Goal: Task Accomplishment & Management: Use online tool/utility

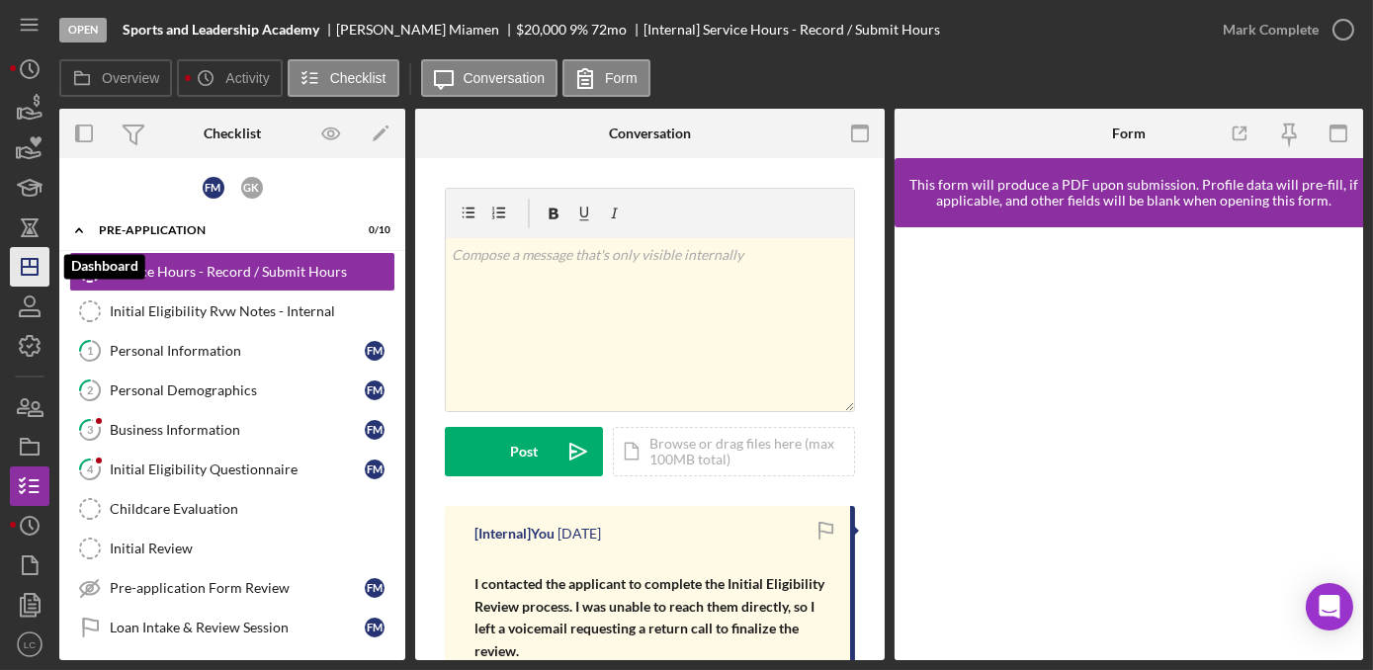
click at [22, 273] on polygon "button" at bounding box center [30, 267] width 16 height 16
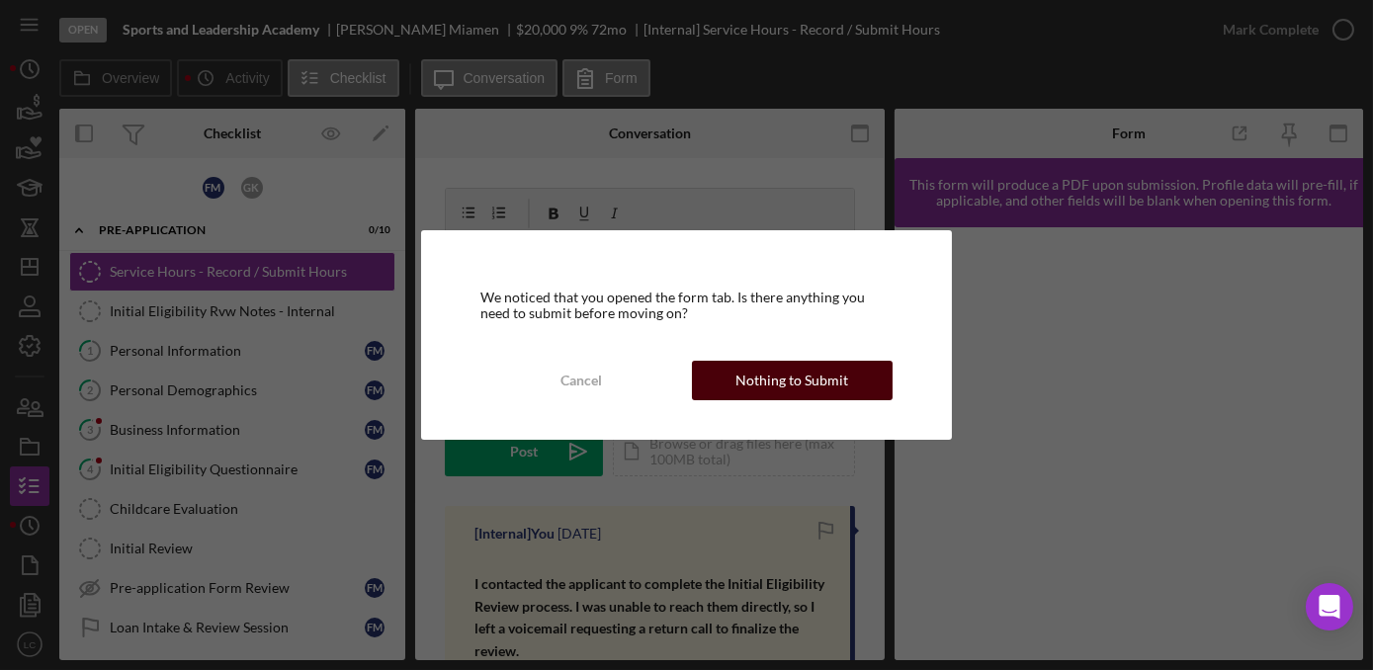
click at [786, 396] on div "Nothing to Submit" at bounding box center [791, 381] width 113 height 40
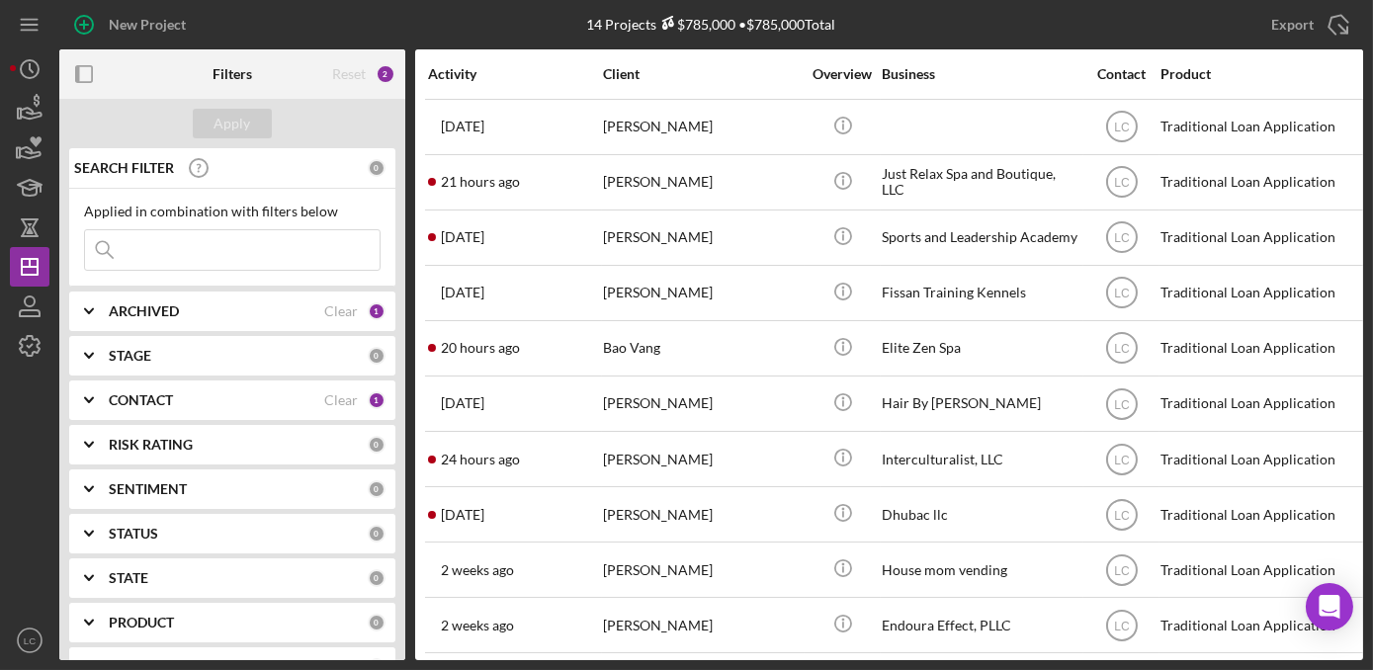
click at [281, 394] on div "CONTACT" at bounding box center [216, 400] width 215 height 16
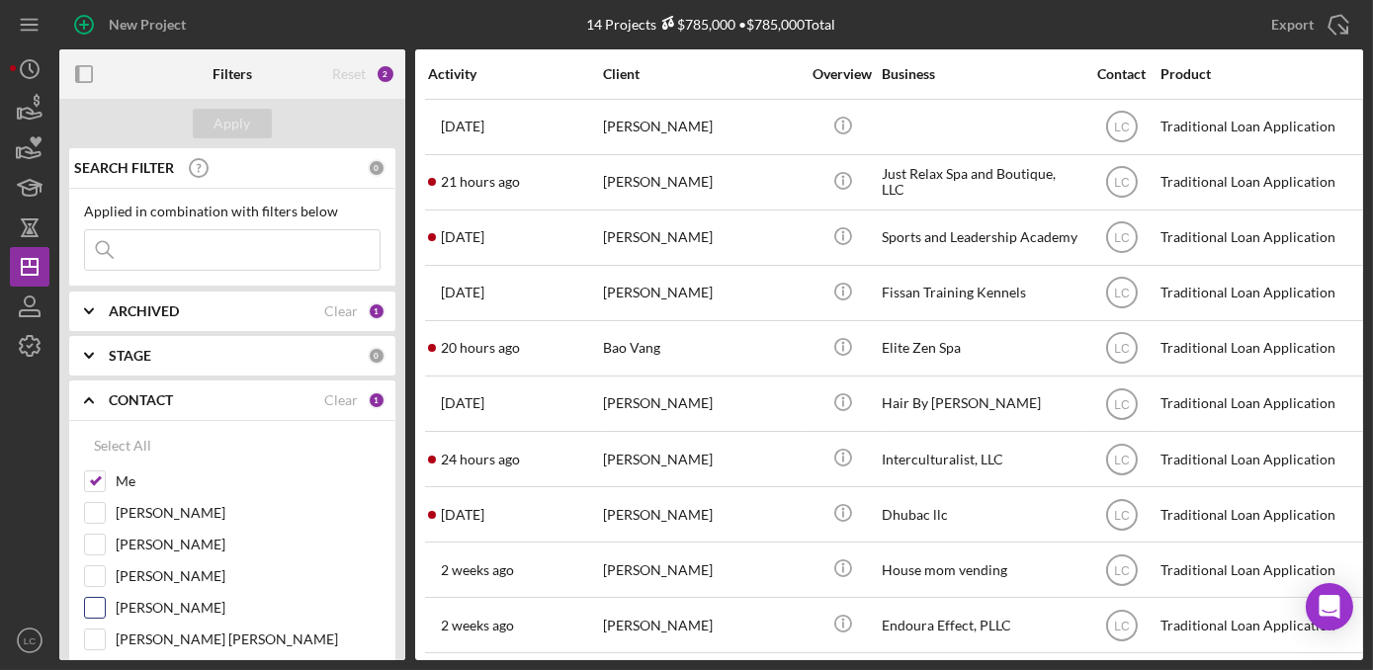
click at [135, 600] on label "[PERSON_NAME]" at bounding box center [248, 608] width 265 height 20
click at [105, 600] on input "[PERSON_NAME]" at bounding box center [95, 608] width 20 height 20
checkbox input "true"
click at [221, 115] on div "Apply" at bounding box center [232, 124] width 37 height 30
click at [250, 539] on label "[PERSON_NAME]" at bounding box center [248, 545] width 265 height 20
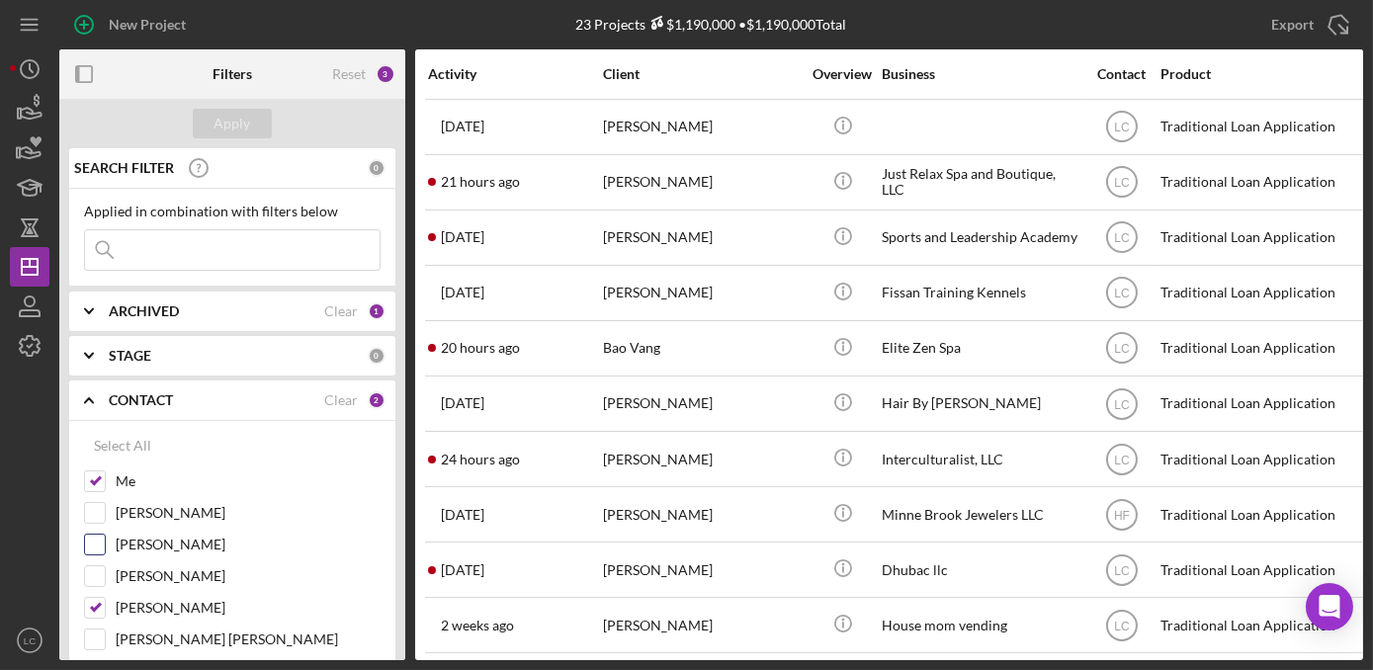
click at [105, 539] on input "[PERSON_NAME]" at bounding box center [95, 545] width 20 height 20
checkbox input "true"
click at [226, 123] on div "Apply" at bounding box center [232, 124] width 37 height 30
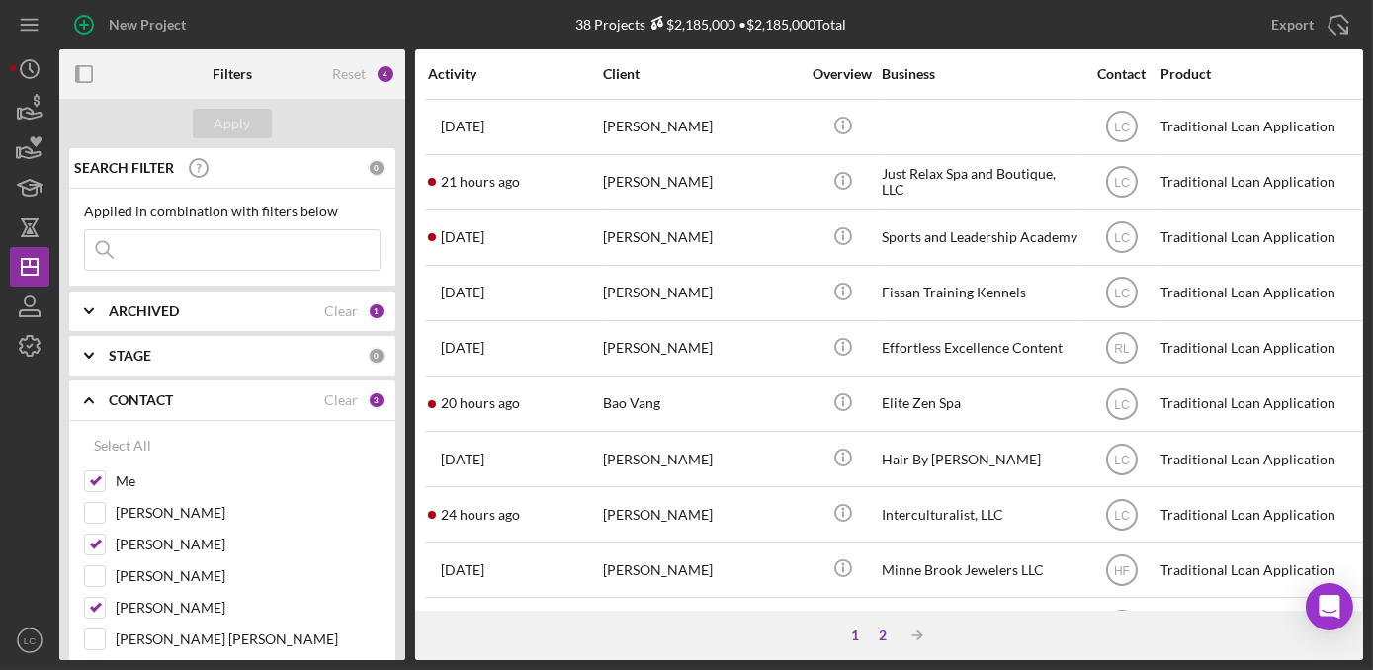
click at [877, 641] on div "2" at bounding box center [884, 635] width 28 height 16
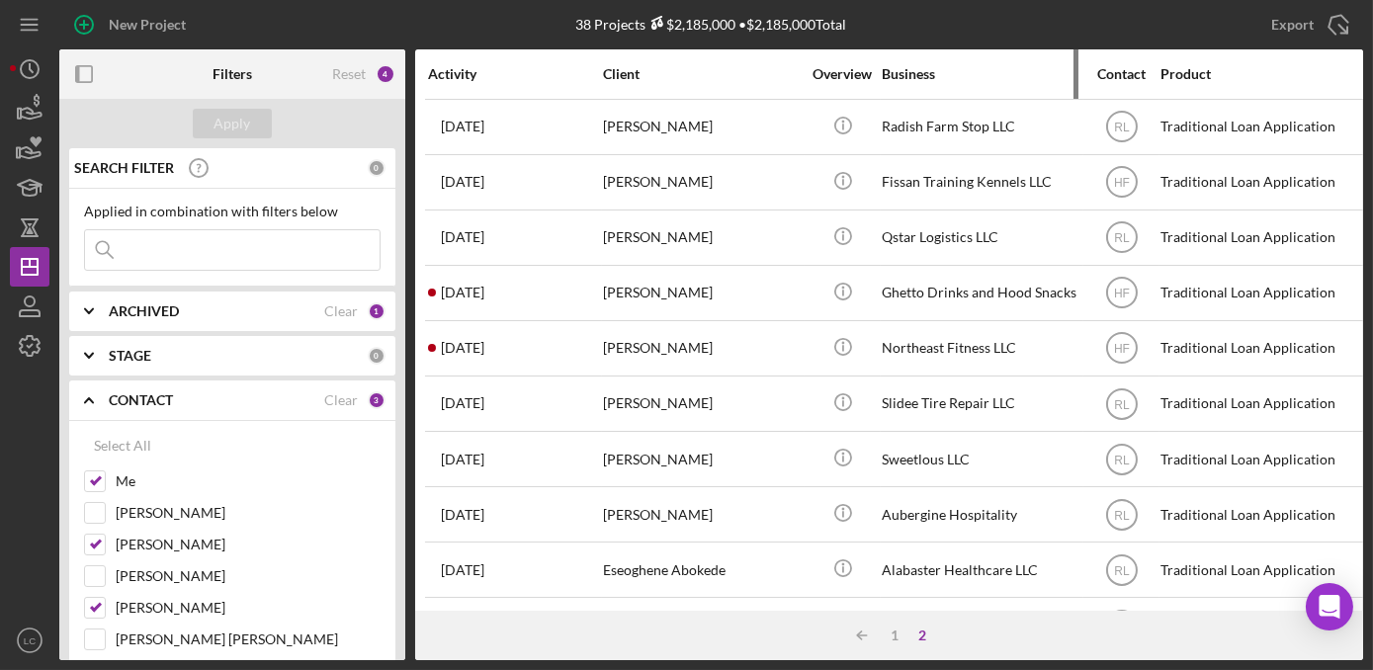
click at [897, 67] on div "Business" at bounding box center [980, 74] width 198 height 16
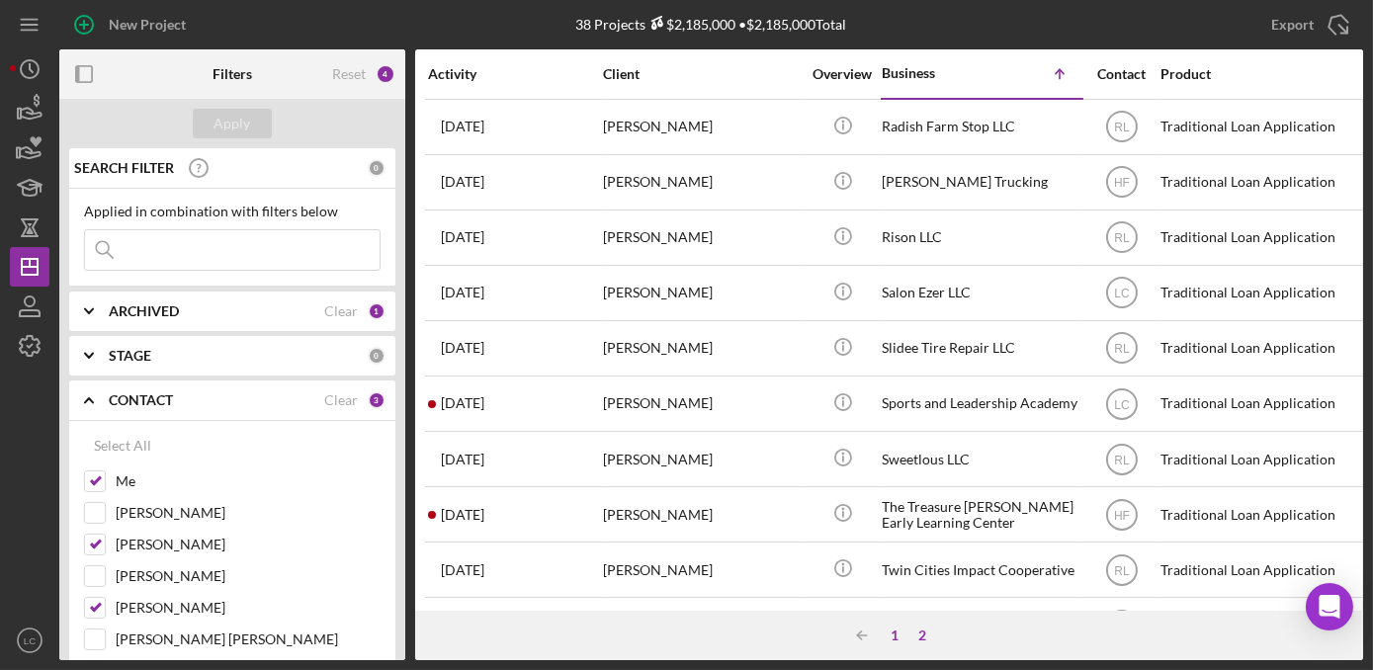
click at [890, 636] on div "1" at bounding box center [895, 635] width 28 height 16
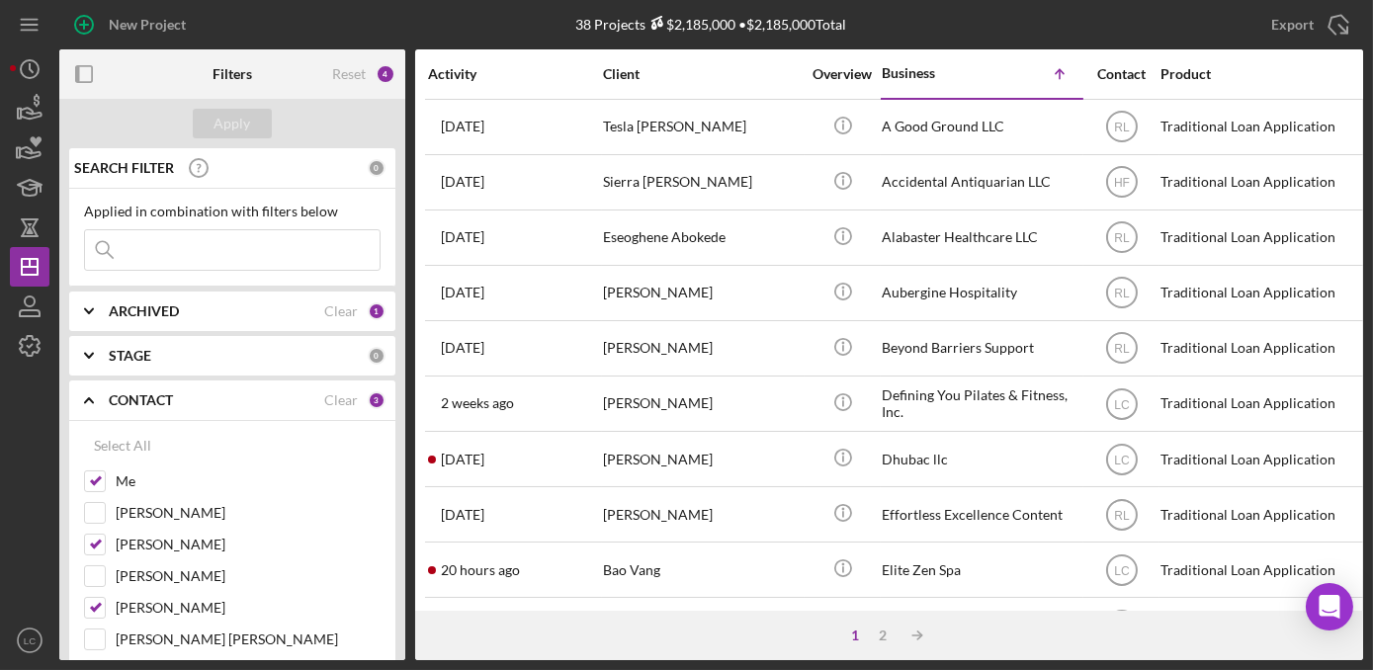
click at [1372, 540] on html "New Project 38 Projects $2,185,000 • $2,185,000 Total Export Icon/Export Filter…" at bounding box center [686, 335] width 1373 height 670
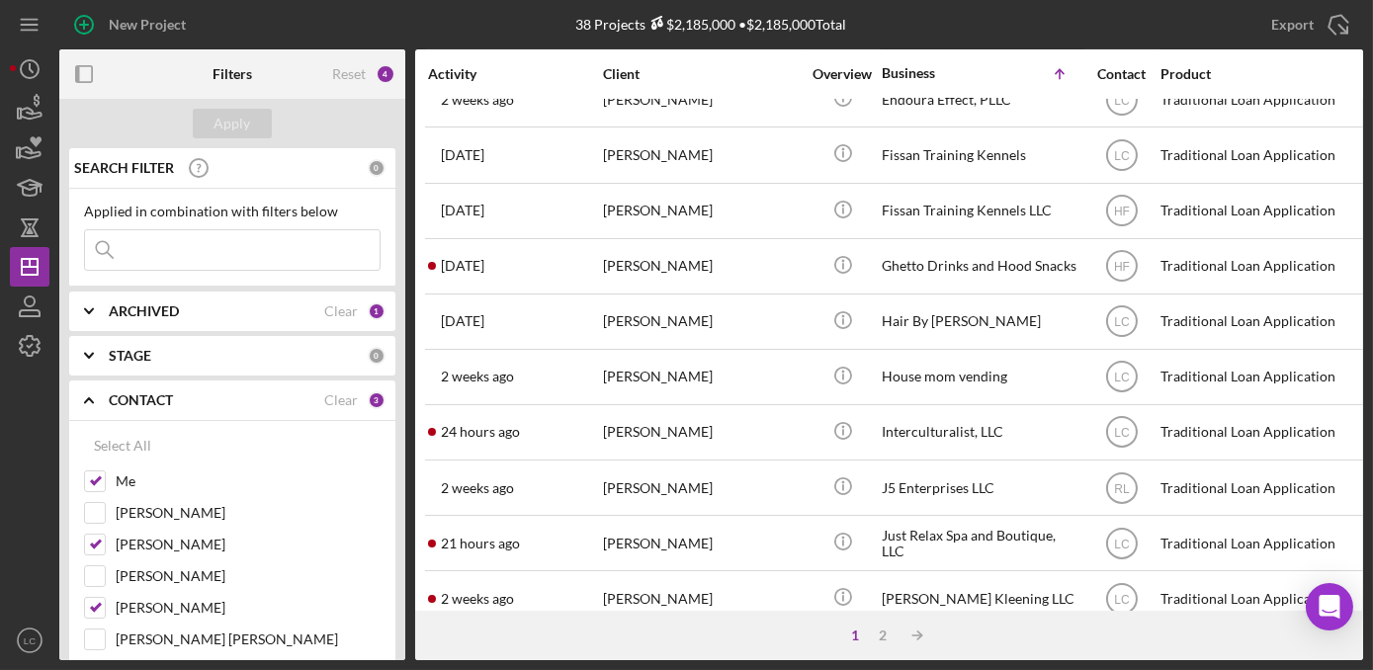
scroll to position [528, 0]
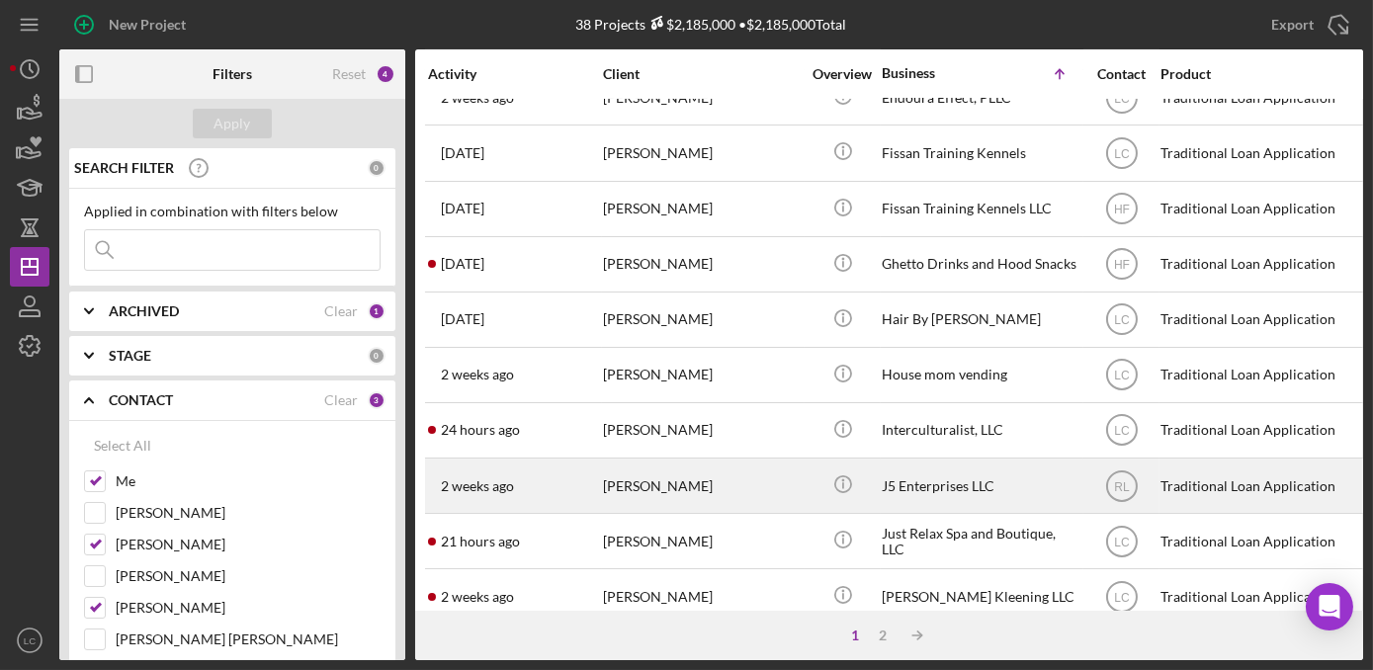
click at [1051, 459] on div "J5 Enterprises LLC" at bounding box center [980, 485] width 198 height 52
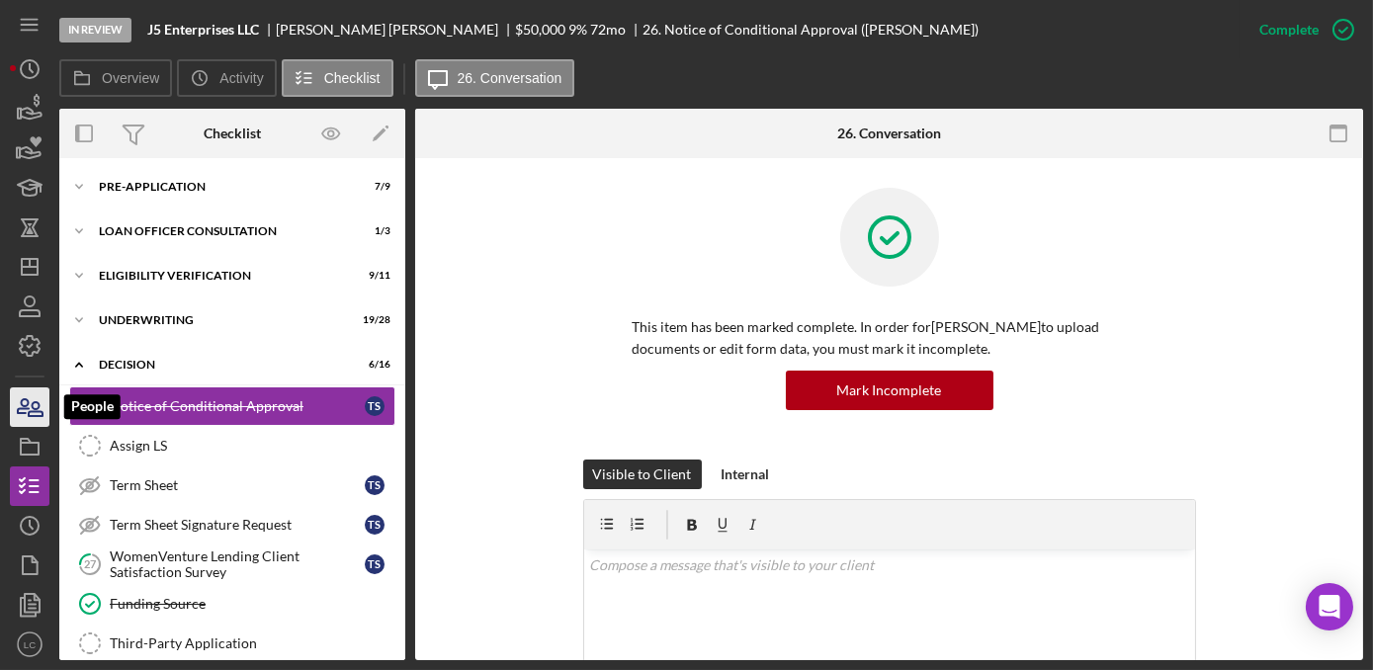
click at [25, 404] on icon "button" at bounding box center [29, 406] width 49 height 49
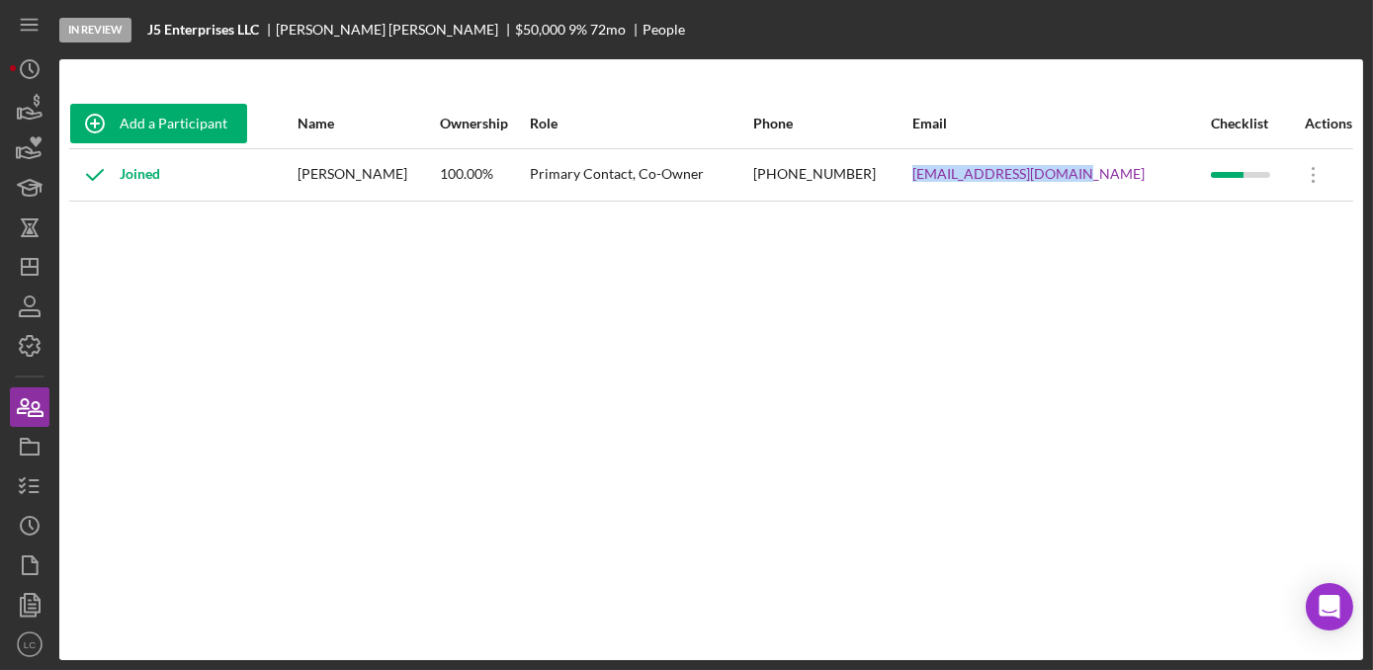
drag, startPoint x: 1113, startPoint y: 180, endPoint x: 953, endPoint y: 189, distance: 160.3
click at [953, 189] on div "[EMAIL_ADDRESS][DOMAIN_NAME]" at bounding box center [1060, 174] width 296 height 49
copy link "[EMAIL_ADDRESS][DOMAIN_NAME]"
